Goal: Navigation & Orientation: Find specific page/section

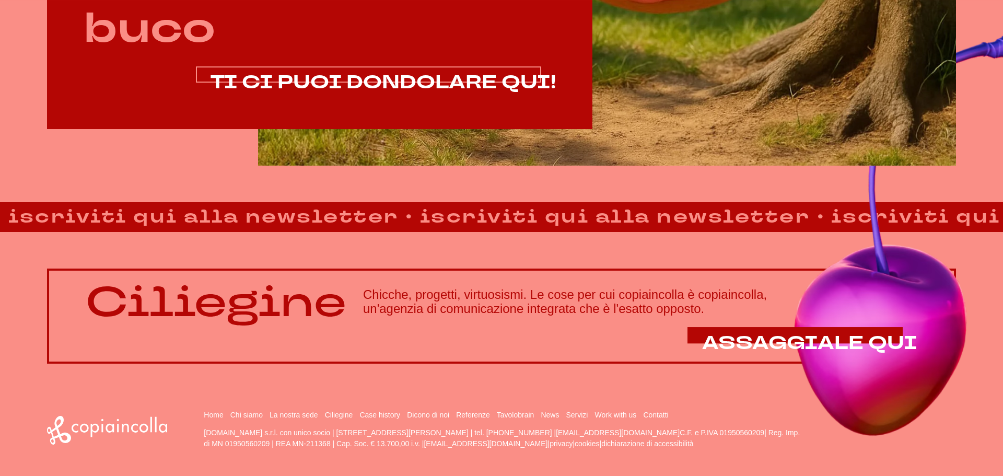
scroll to position [888, 0]
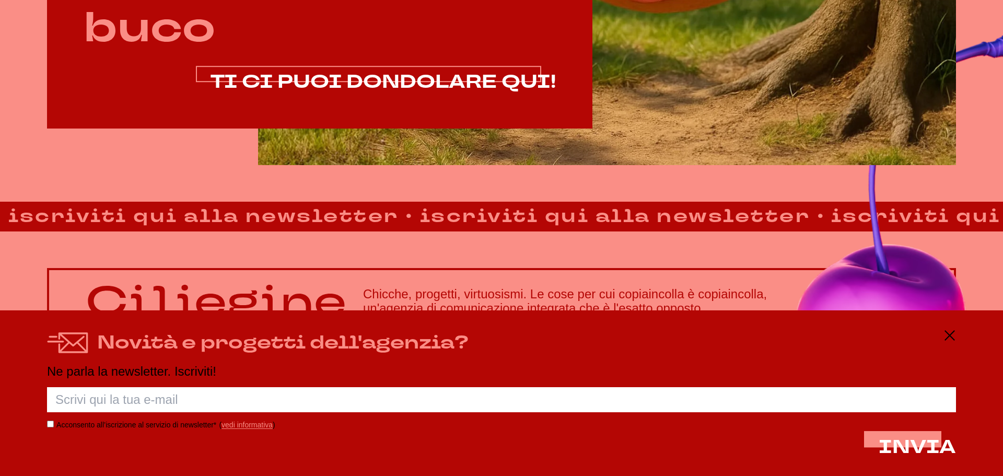
click at [499, 88] on span "TI CI PUOI DONDOLARE QUI!" at bounding box center [383, 81] width 345 height 25
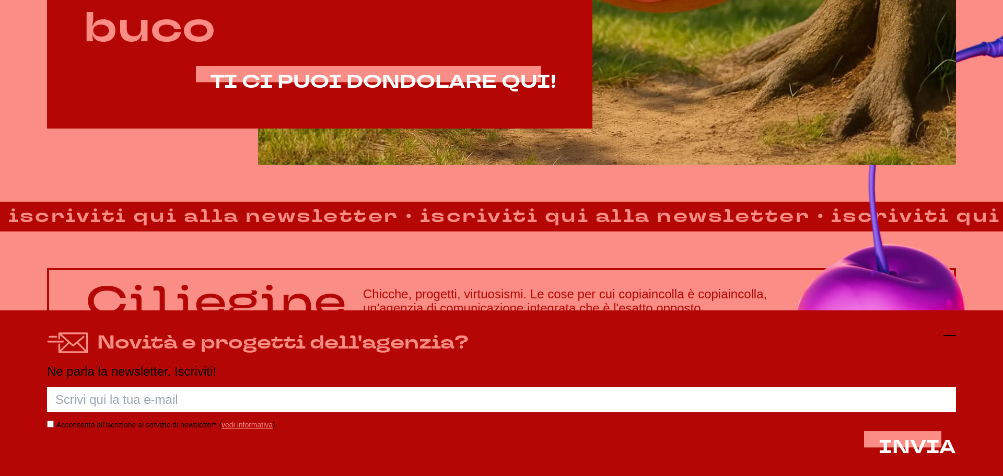
click at [944, 339] on icon at bounding box center [949, 335] width 13 height 13
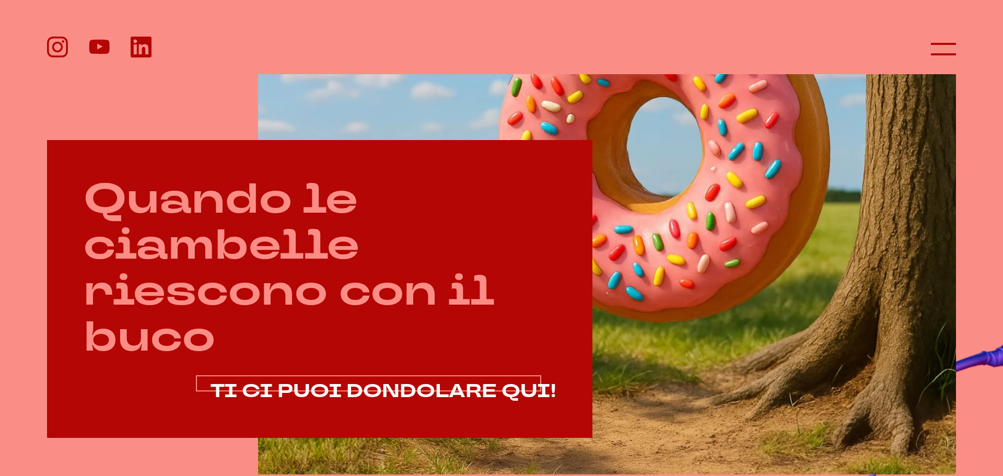
click at [453, 394] on span "TI CI PUOI DONDOLARE QUI!" at bounding box center [383, 391] width 345 height 25
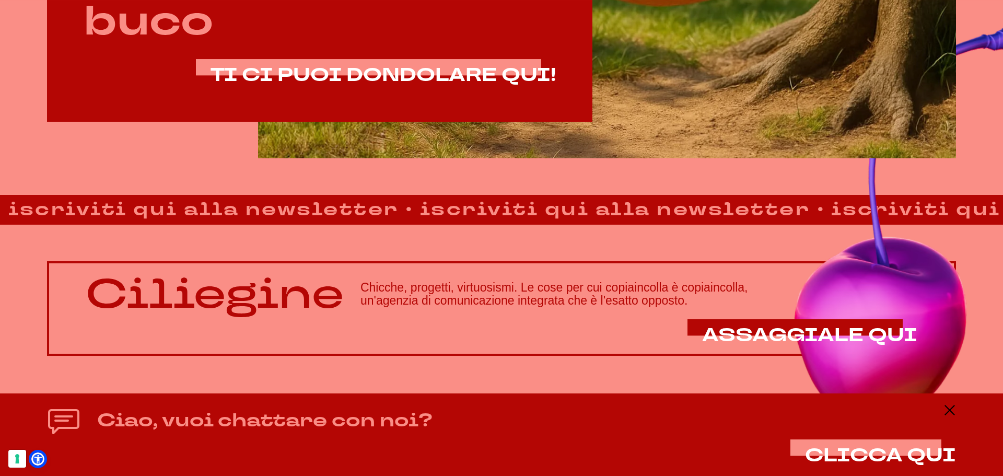
scroll to position [895, 0]
click at [952, 410] on line at bounding box center [949, 410] width 13 height 0
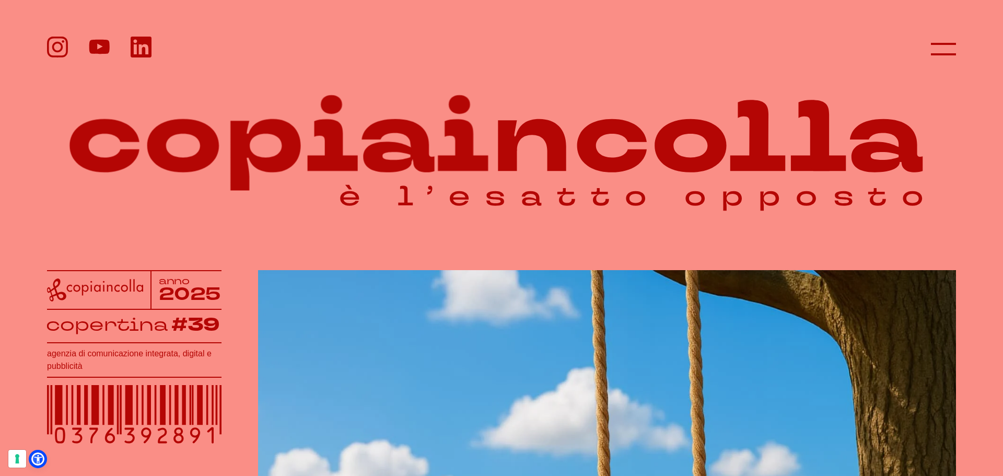
scroll to position [0, 0]
click at [936, 51] on icon at bounding box center [943, 49] width 25 height 25
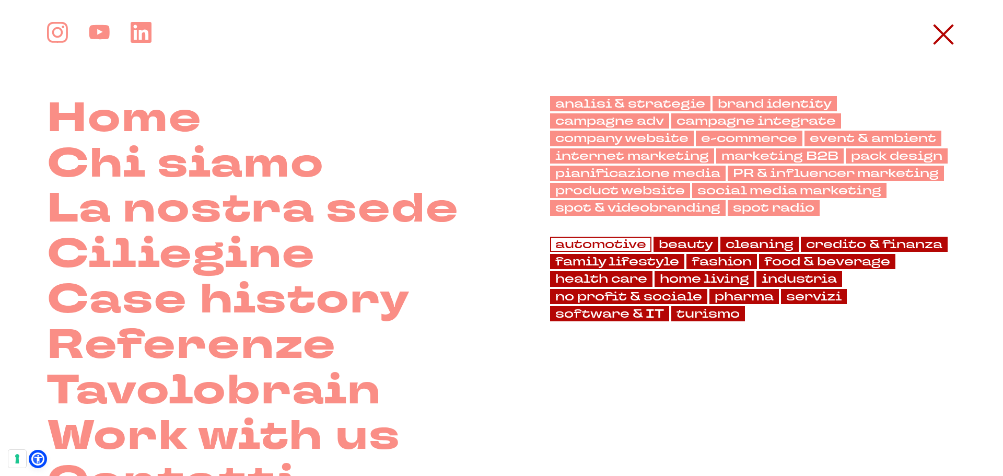
scroll to position [1, 0]
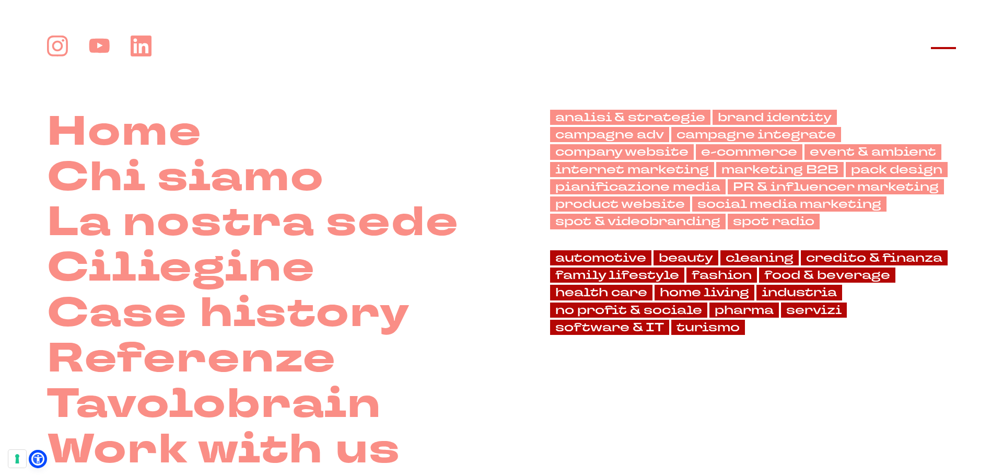
click at [944, 53] on icon at bounding box center [943, 48] width 25 height 25
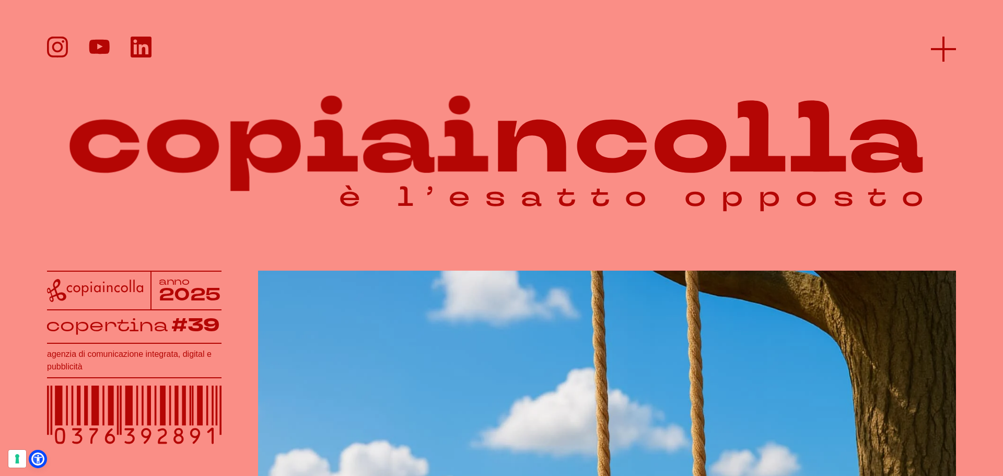
click at [947, 51] on icon at bounding box center [943, 49] width 25 height 25
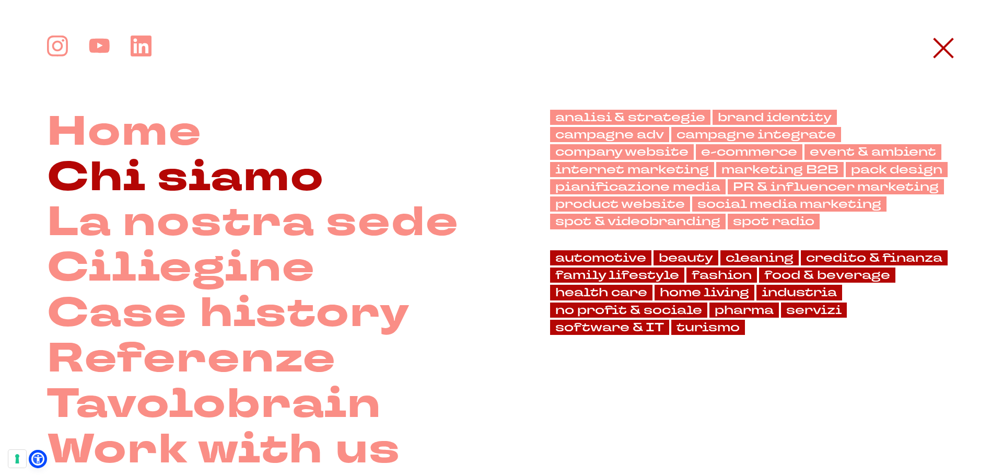
click at [213, 177] on link "Chi siamo" at bounding box center [185, 177] width 277 height 45
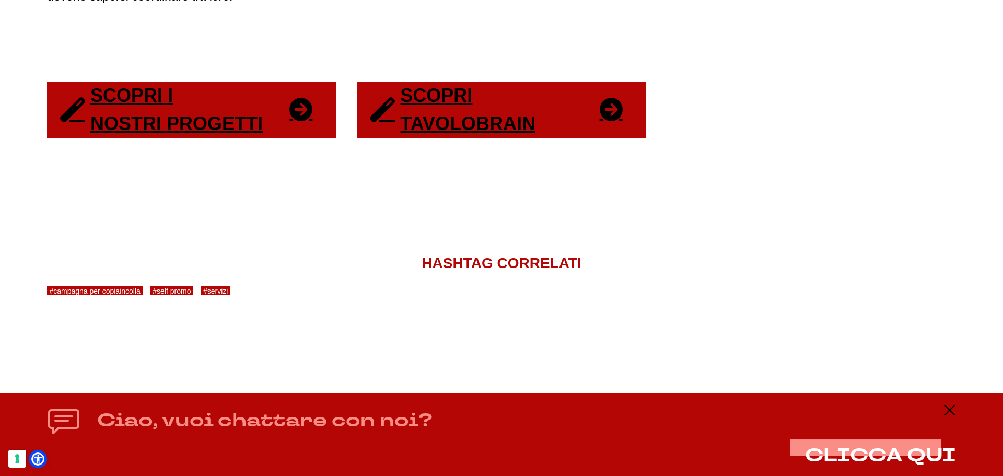
scroll to position [2230, 0]
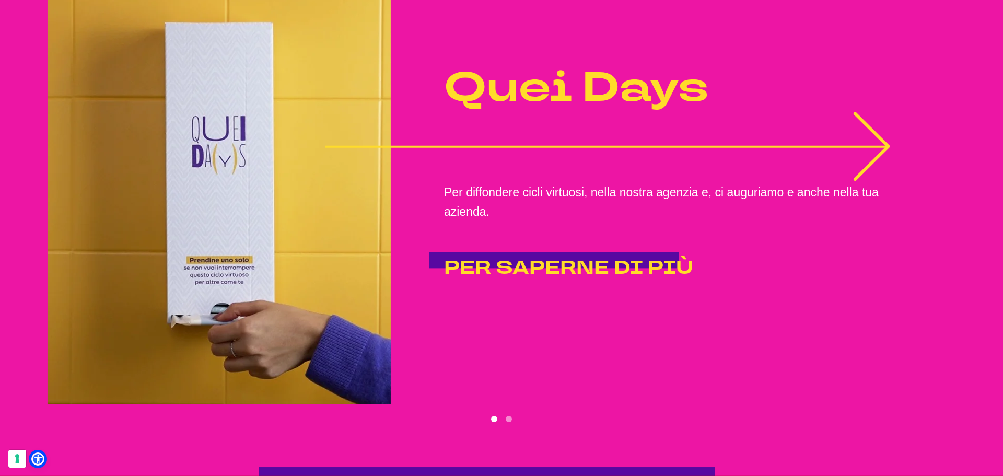
scroll to position [3134, 0]
click at [555, 148] on icon "1 of 2" at bounding box center [607, 146] width 565 height 69
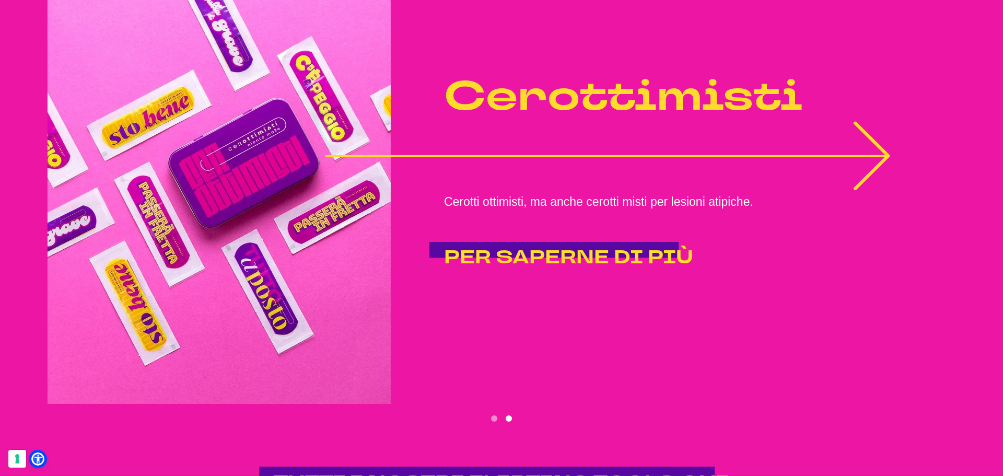
click at [545, 149] on icon "2 of 2" at bounding box center [607, 155] width 565 height 69
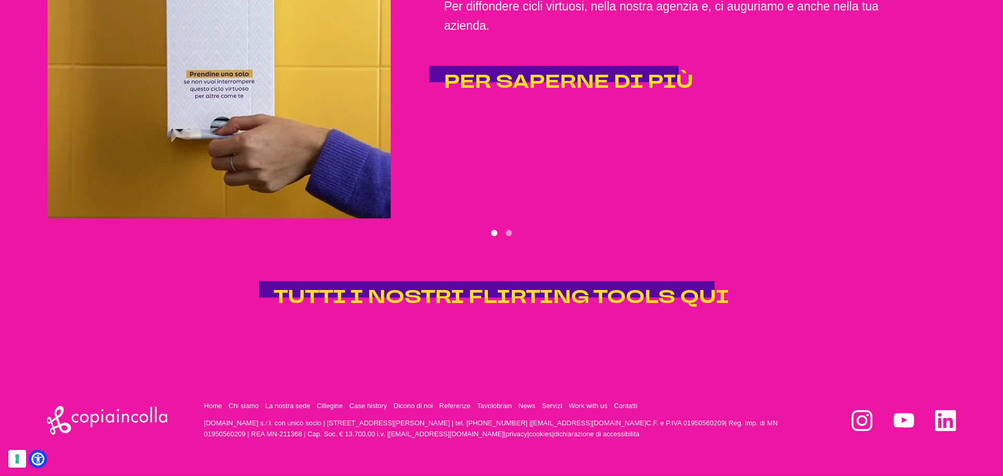
scroll to position [3320, 0]
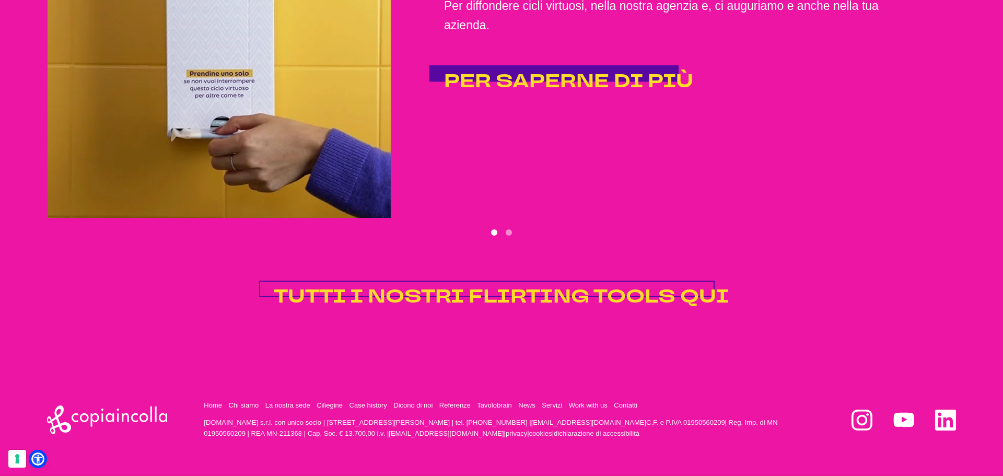
click at [434, 301] on span "TUTTI I NOSTRI FLIRTING TOOLS QUI" at bounding box center [502, 296] width 456 height 25
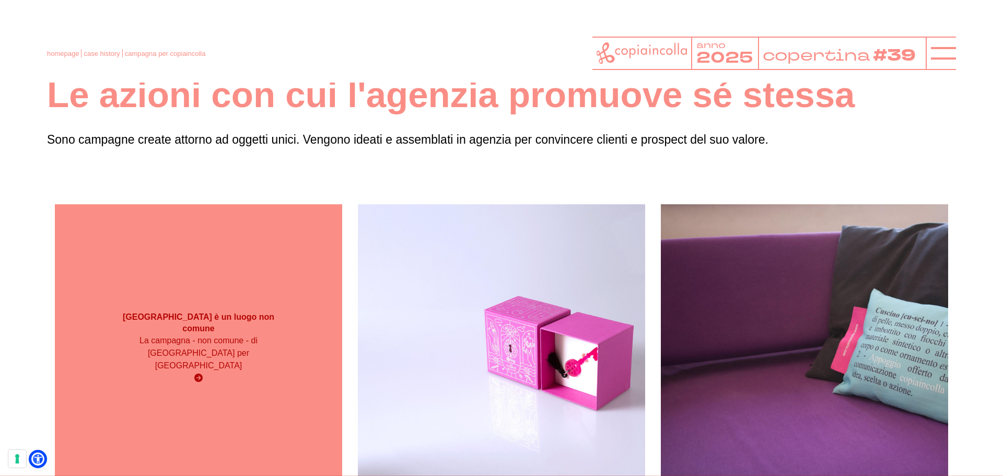
scroll to position [52, 0]
